Goal: Information Seeking & Learning: Learn about a topic

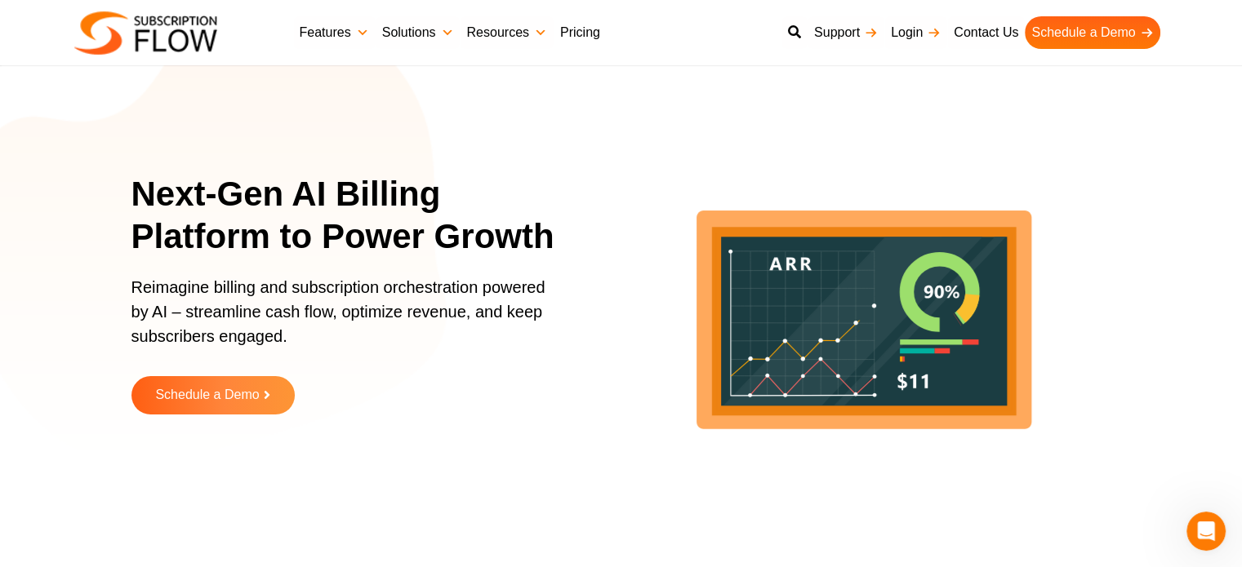
click at [582, 36] on link "Pricing" at bounding box center [579, 32] width 53 height 33
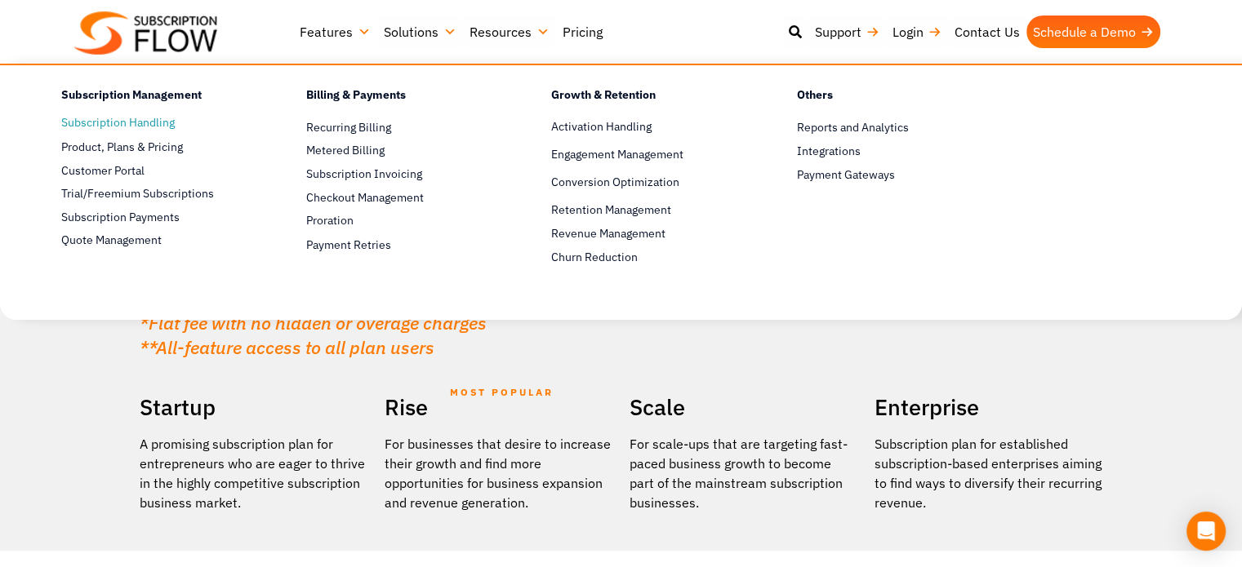
click at [137, 124] on link "Subscription Handling" at bounding box center [155, 123] width 188 height 20
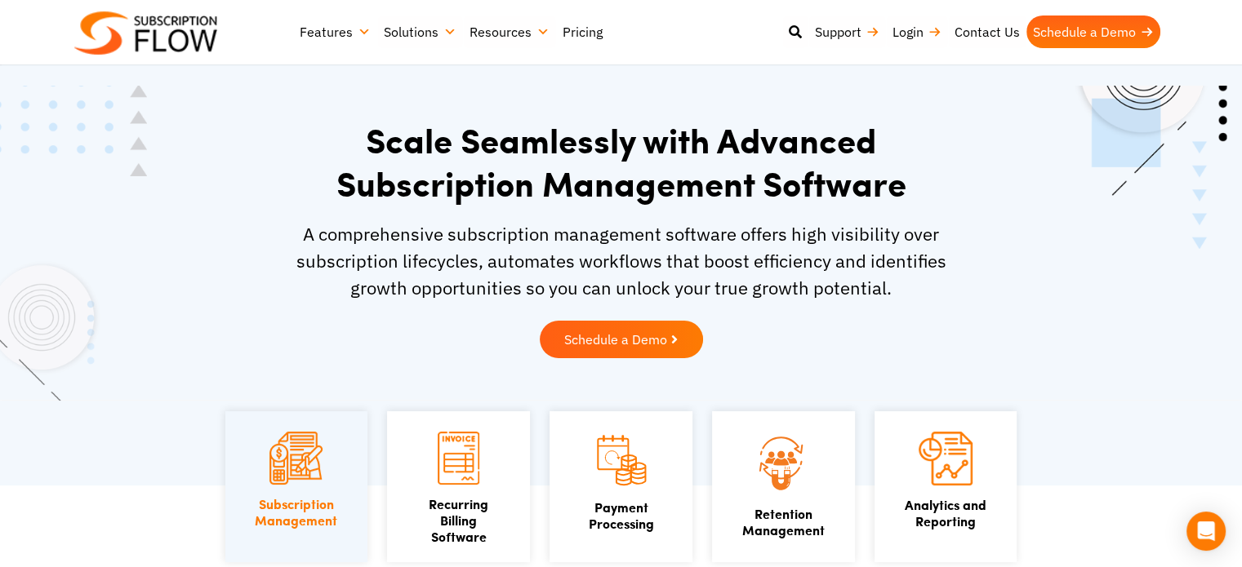
click at [573, 34] on link "Pricing" at bounding box center [582, 32] width 53 height 33
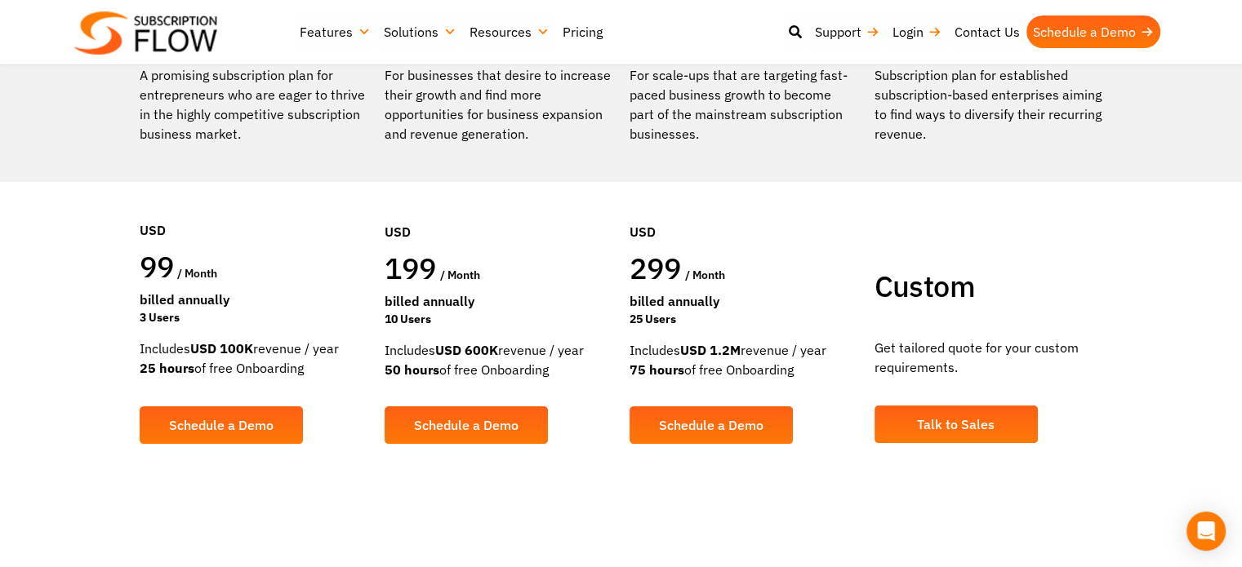
scroll to position [369, 0]
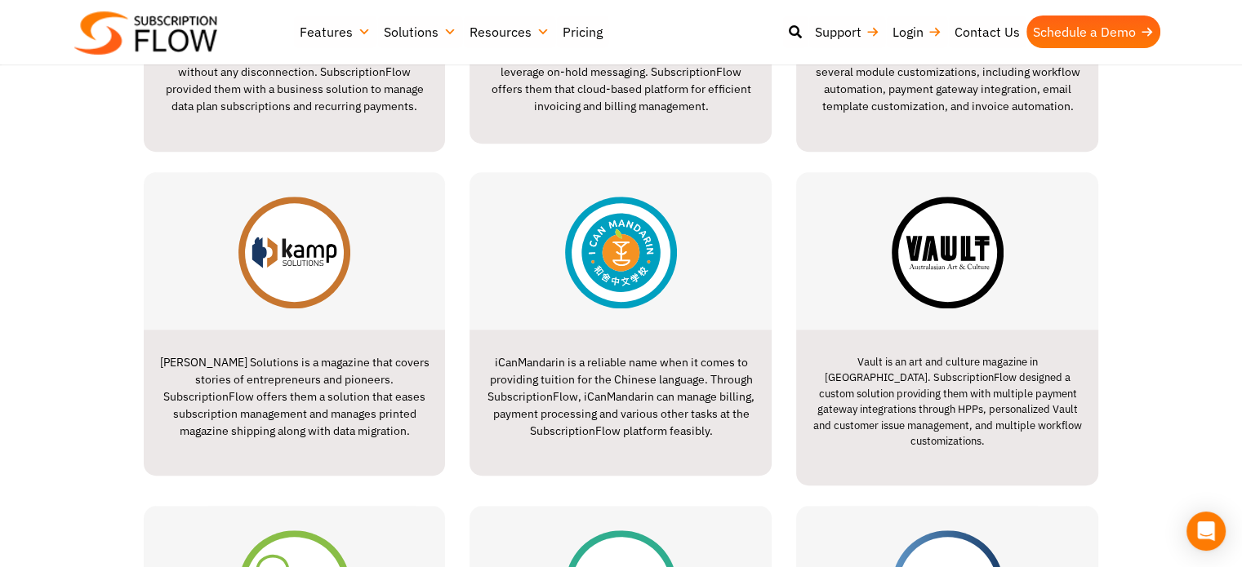
scroll to position [829, 0]
